Goal: Understand process/instructions: Learn about a topic

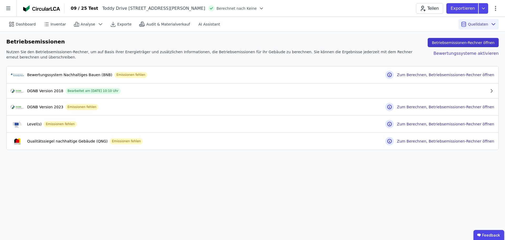
click at [457, 41] on button "Betriebsemissionen-Rechner öffnen" at bounding box center [463, 42] width 71 height 9
click at [217, 7] on span "Berechnet nach Keine" at bounding box center [237, 8] width 40 height 5
click at [260, 8] on icon at bounding box center [261, 8] width 3 height 1
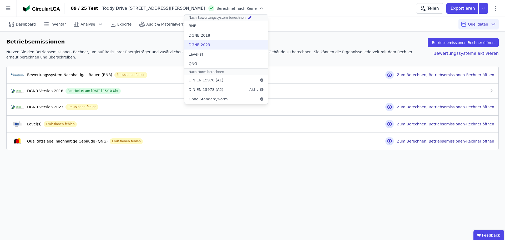
click at [184, 43] on div "DGNB 2023" at bounding box center [226, 44] width 84 height 9
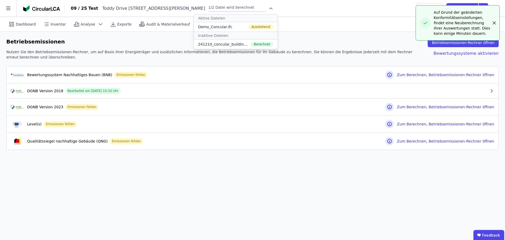
click at [492, 24] on icon "button" at bounding box center [494, 22] width 5 height 5
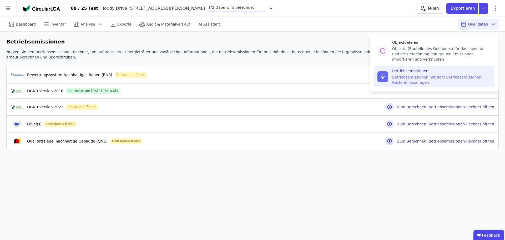
click at [343, 33] on div "Betriebsemissionen Betriebsemissionen-Rechner öffnen Nutzen Sie den Betriebsemi…" at bounding box center [252, 94] width 505 height 124
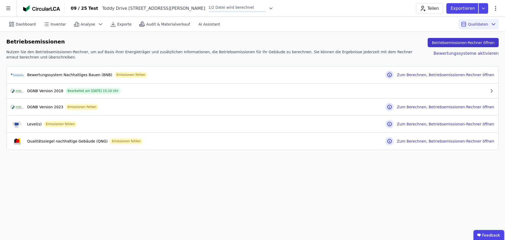
click at [465, 41] on button "Betriebsemissionen-Rechner öffnen" at bounding box center [463, 42] width 71 height 9
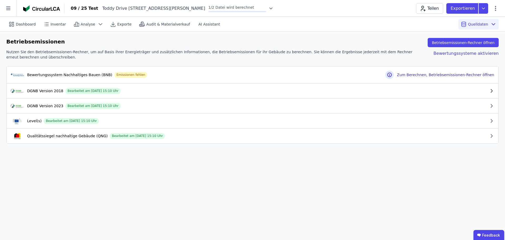
click at [133, 88] on div "DGNB Version 2018 Bearbeitet am [DATE] 15:10 Uhr" at bounding box center [250, 91] width 478 height 6
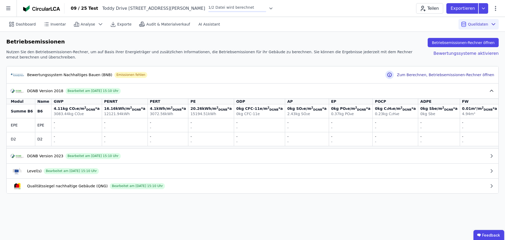
click at [136, 88] on div "DGNB Version 2018 Bearbeitet am [DATE] 15:10 Uhr" at bounding box center [250, 91] width 478 height 6
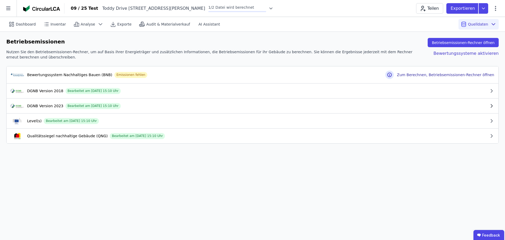
click at [137, 103] on div "DGNB Version 2023 Bearbeitet am [DATE] 15:10 Uhr" at bounding box center [250, 106] width 478 height 6
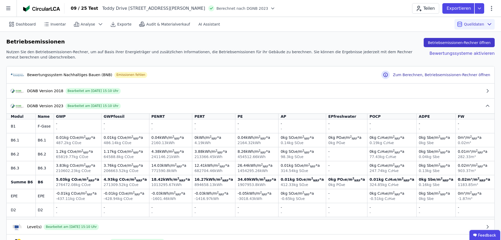
click at [471, 42] on button "Betriebsemissionen-Rechner öffnen" at bounding box center [459, 42] width 71 height 9
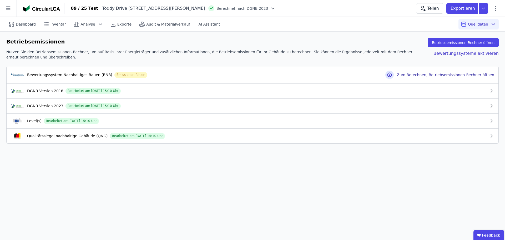
click at [137, 103] on div "DGNB Version 2023 Bearbeitet am [DATE] 15:10 Uhr" at bounding box center [250, 106] width 478 height 6
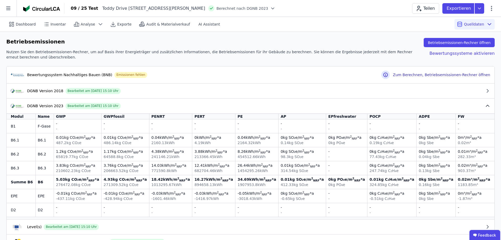
click at [140, 103] on div "DGNB Version 2023 Bearbeitet am [DATE] 15:10 Uhr" at bounding box center [248, 106] width 474 height 6
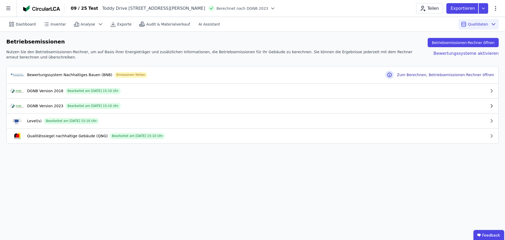
click at [184, 103] on div "DGNB Version 2023 Bearbeitet am [DATE] 15:10 Uhr" at bounding box center [250, 106] width 478 height 6
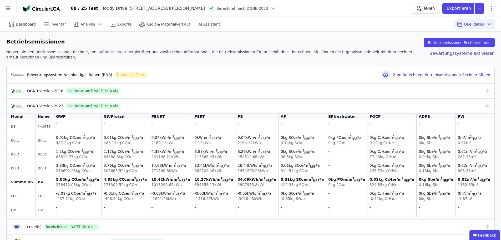
click at [191, 103] on div "DGNB Version 2023 Bearbeitet am [DATE] 15:10 Uhr" at bounding box center [248, 106] width 474 height 6
